Goal: Task Accomplishment & Management: Use online tool/utility

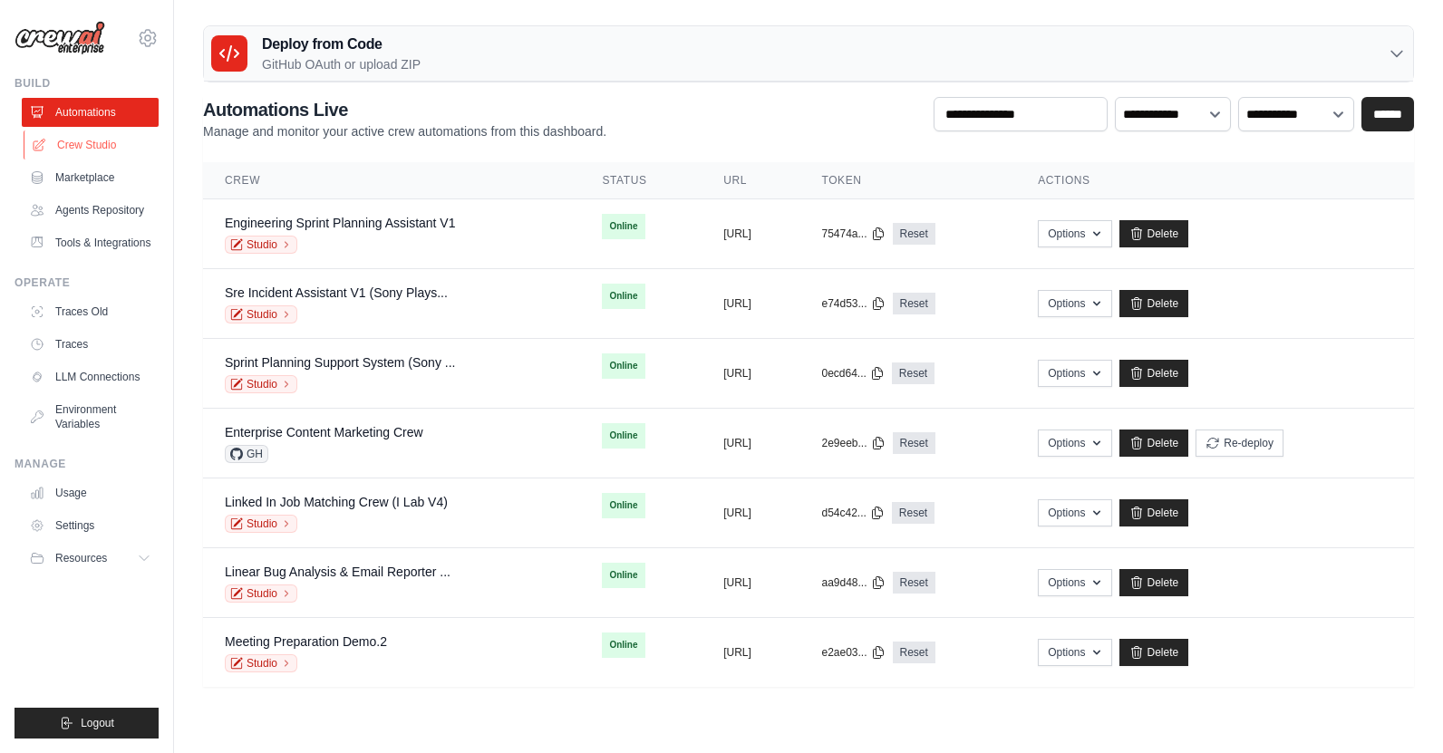
click at [106, 147] on link "Crew Studio" at bounding box center [92, 145] width 137 height 29
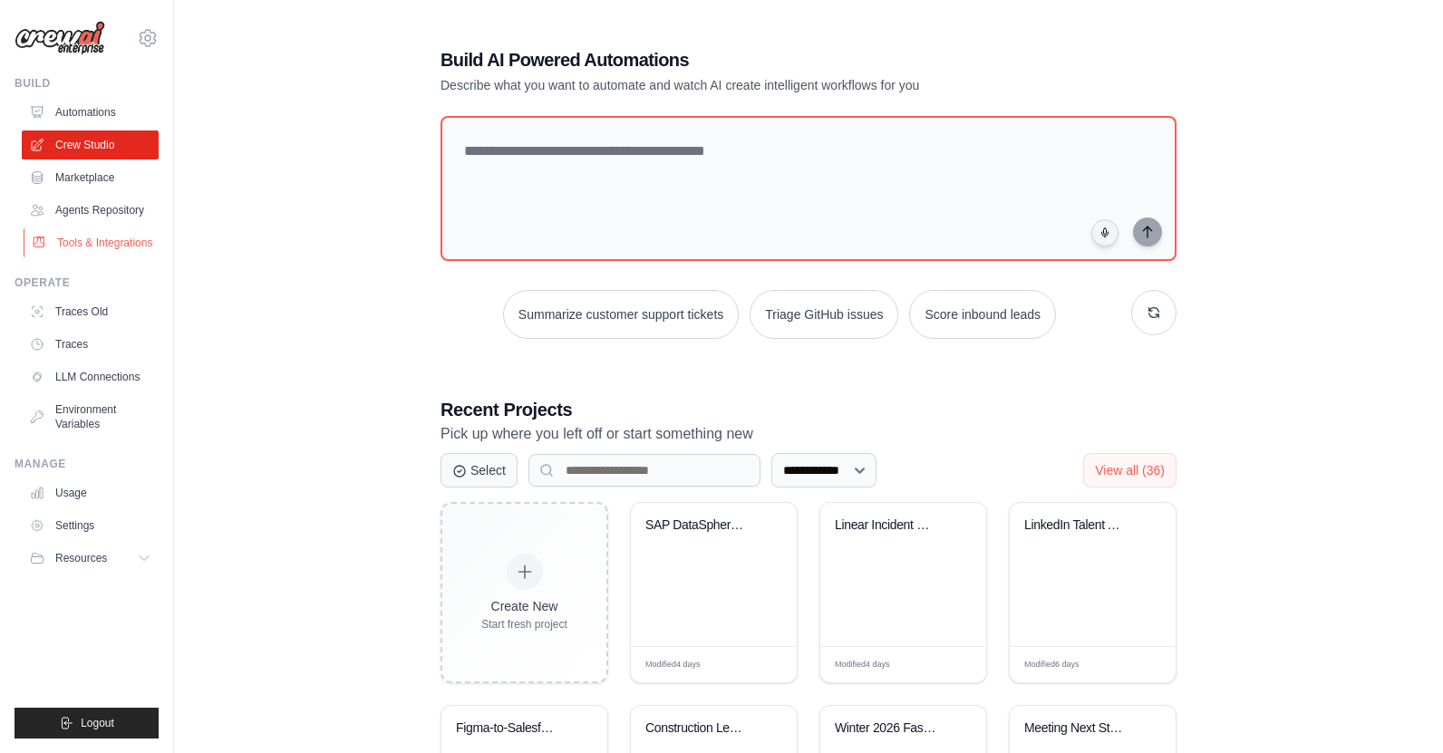
click at [89, 244] on link "Tools & Integrations" at bounding box center [92, 242] width 137 height 29
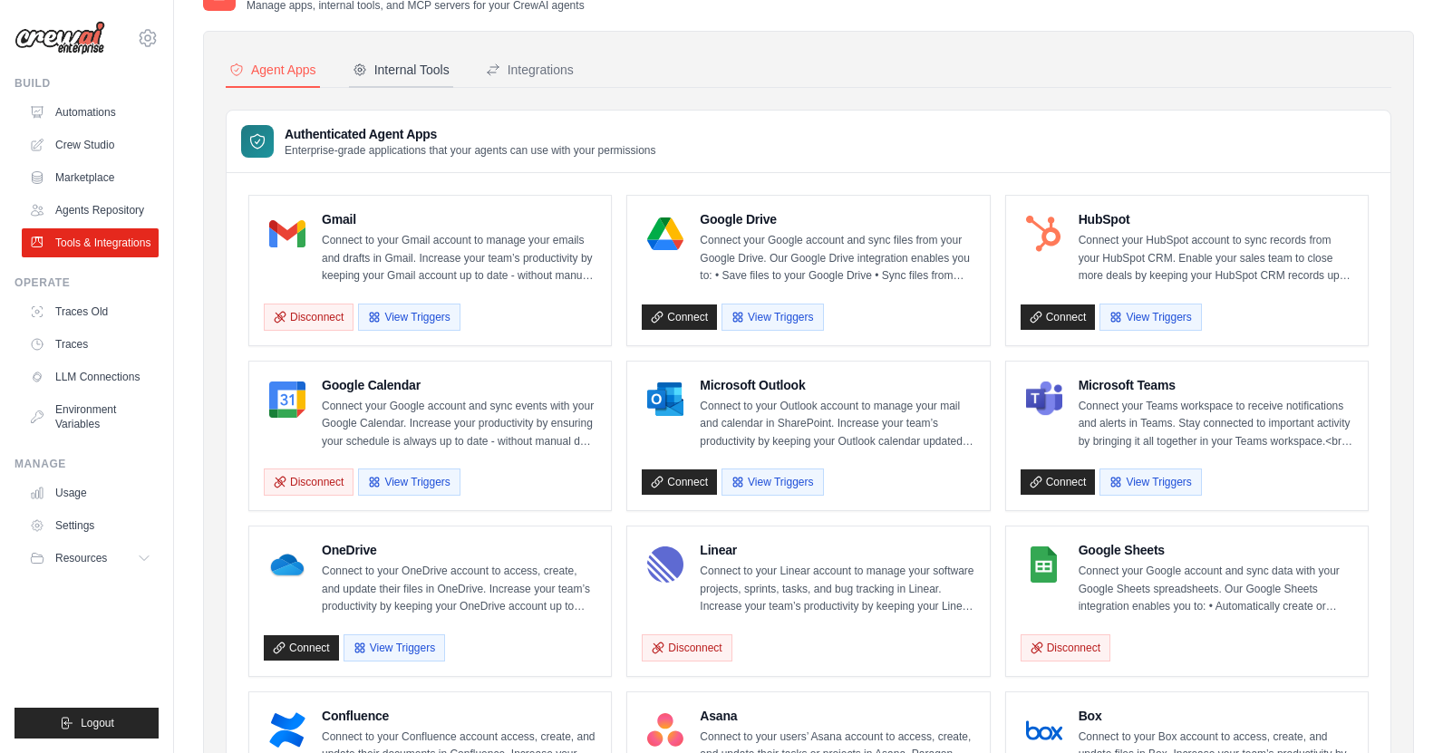
click at [414, 64] on div "Internal Tools" at bounding box center [401, 70] width 97 height 18
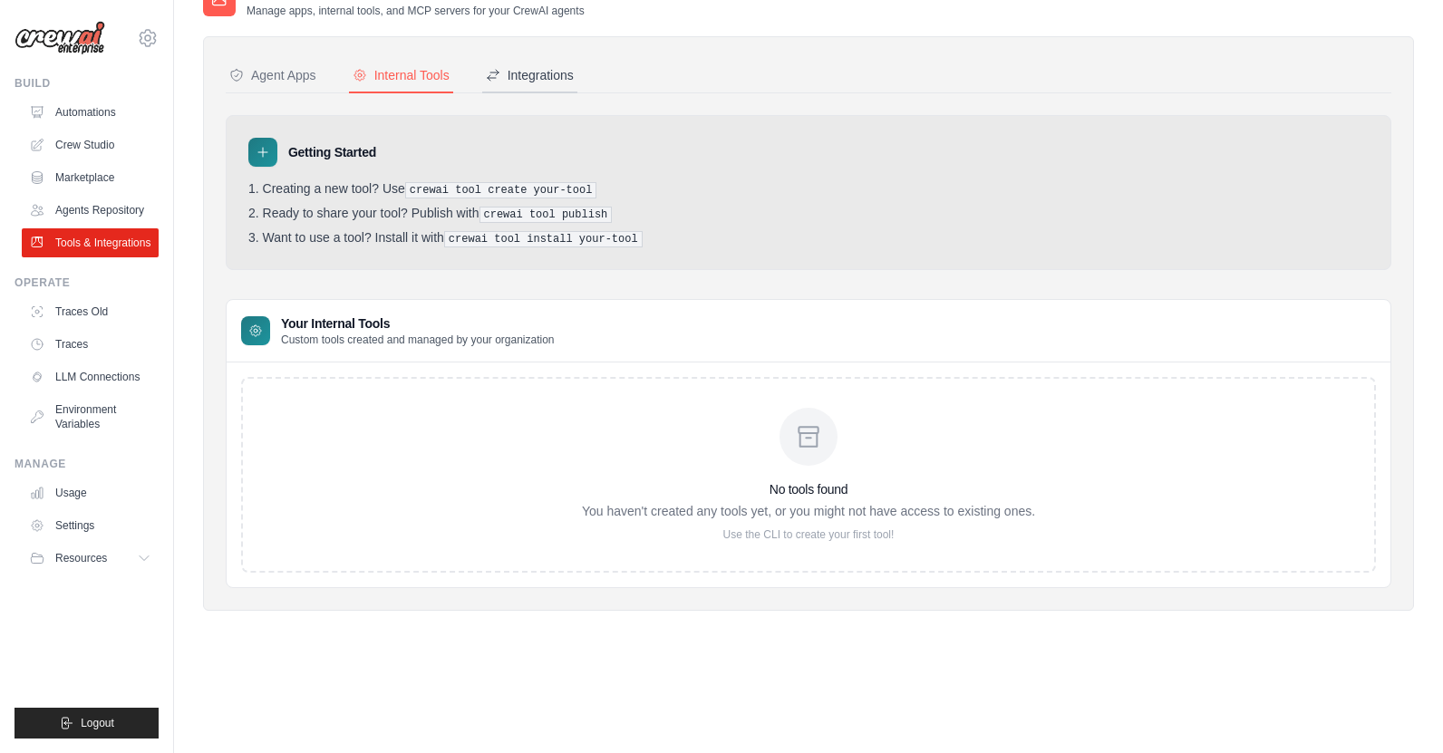
click at [500, 83] on div "Integrations" at bounding box center [530, 75] width 88 height 18
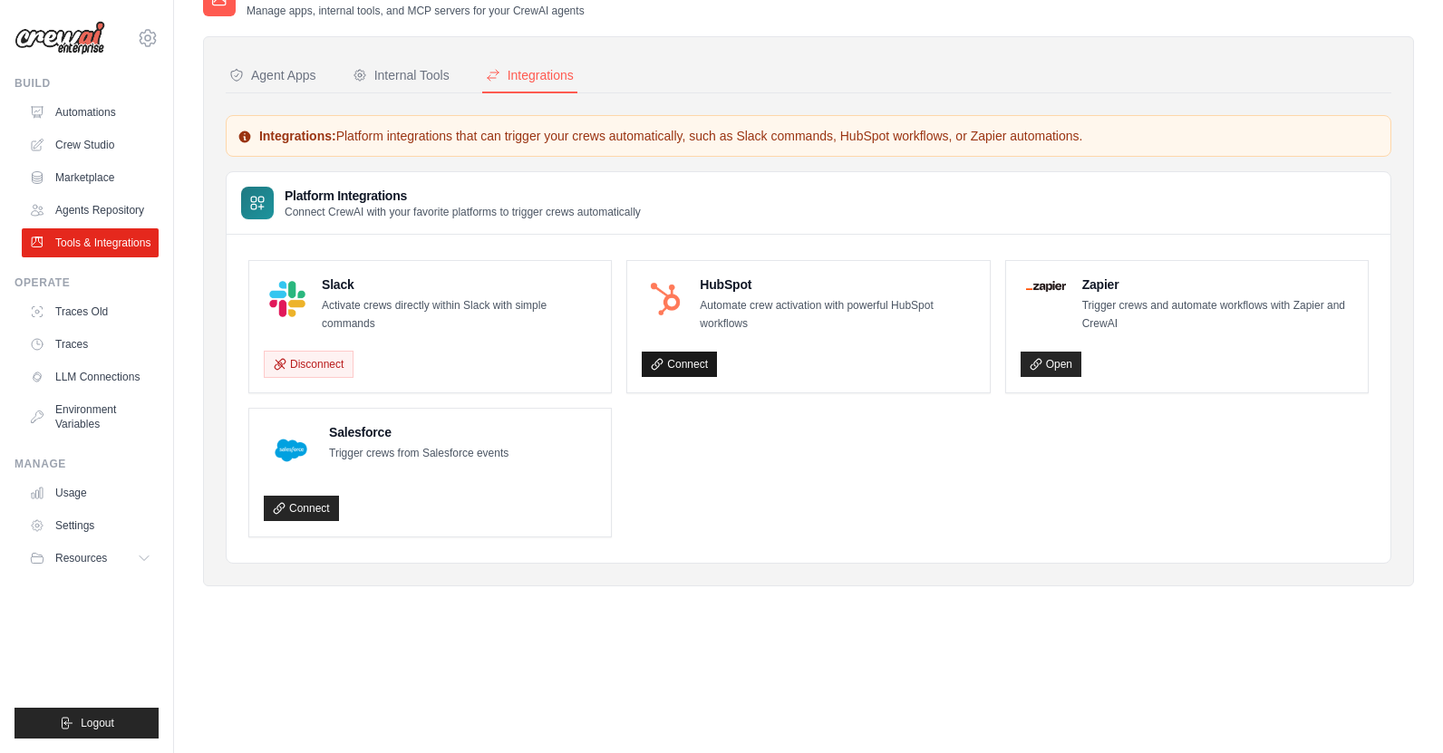
click at [697, 364] on link "Connect" at bounding box center [679, 364] width 75 height 25
